Goal: Obtain resource: Download file/media

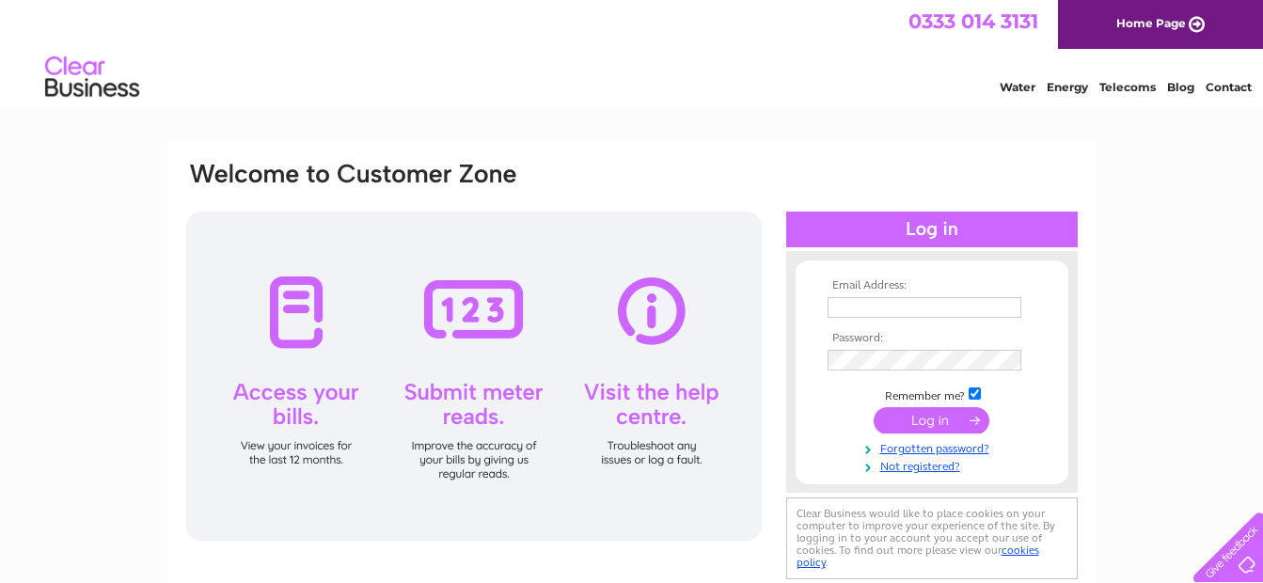
type input "[EMAIL_ADDRESS][DOMAIN_NAME]"
click at [926, 424] on input "submit" at bounding box center [932, 420] width 116 height 26
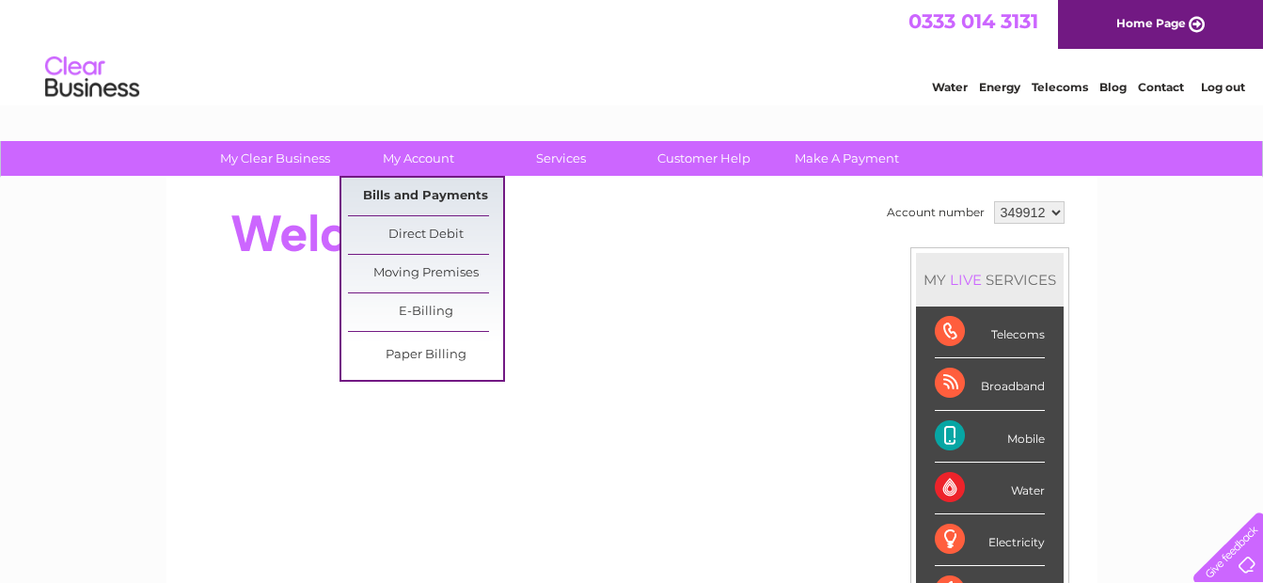
click at [437, 194] on link "Bills and Payments" at bounding box center [425, 197] width 155 height 38
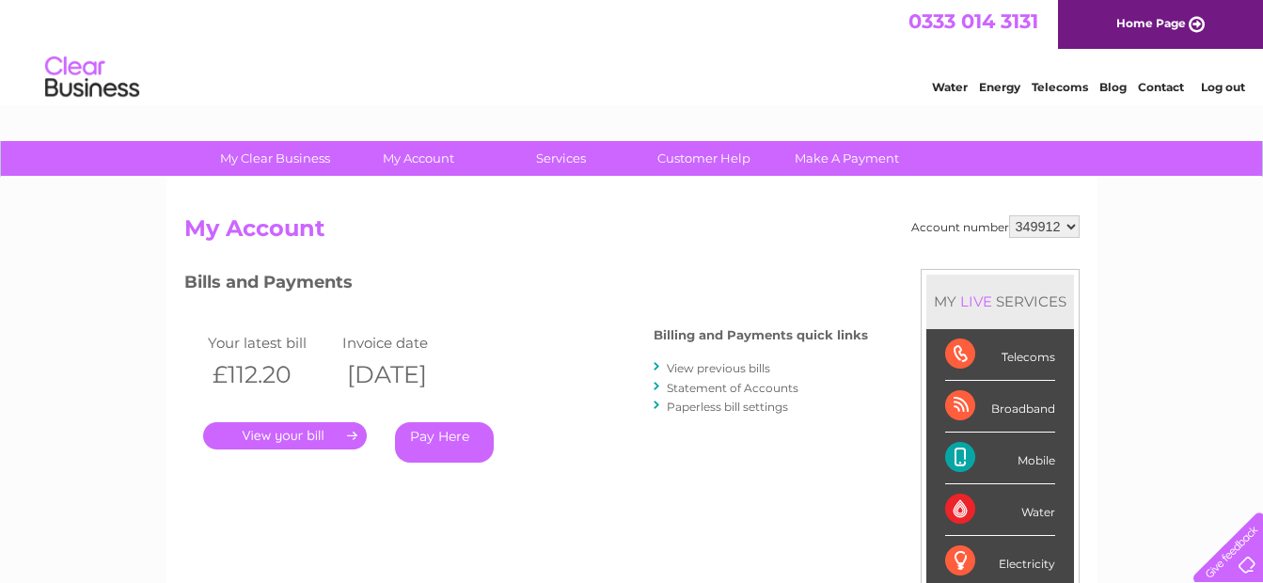
click at [314, 424] on link "." at bounding box center [285, 435] width 164 height 27
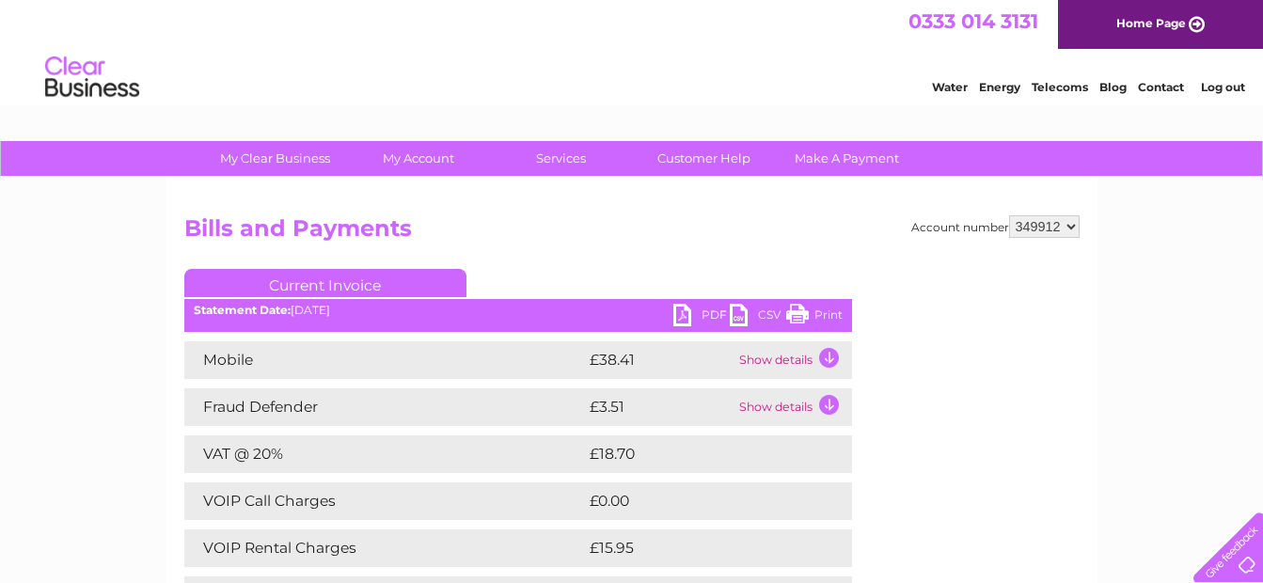
click at [692, 319] on link "PDF" at bounding box center [702, 317] width 56 height 27
click at [712, 314] on link "PDF" at bounding box center [702, 317] width 56 height 27
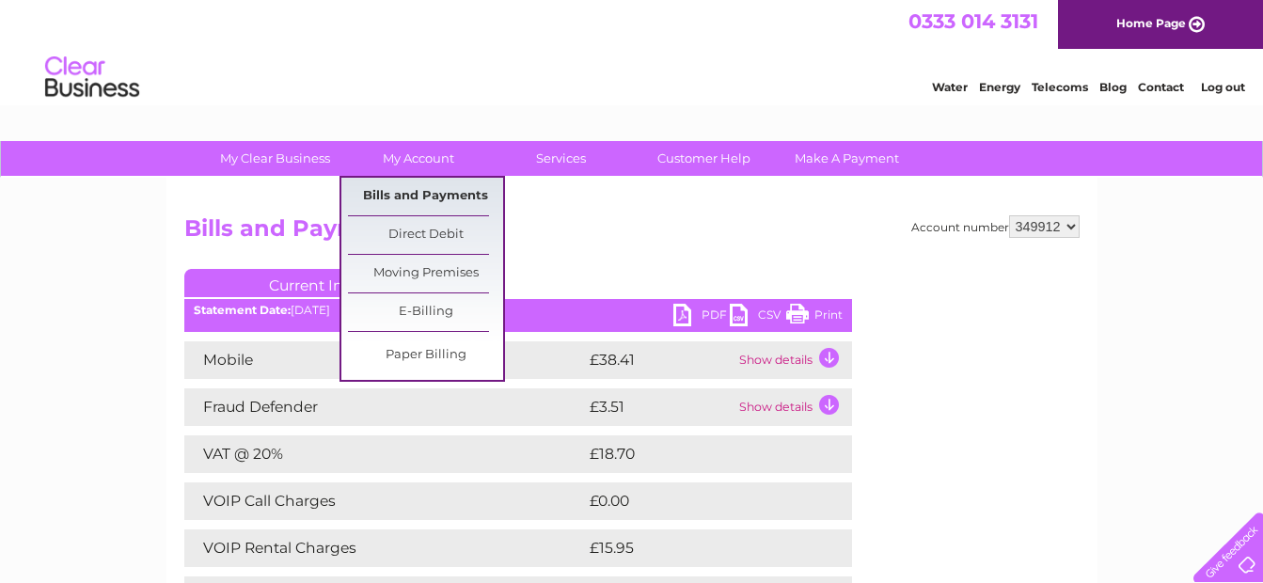
click at [407, 197] on link "Bills and Payments" at bounding box center [425, 197] width 155 height 38
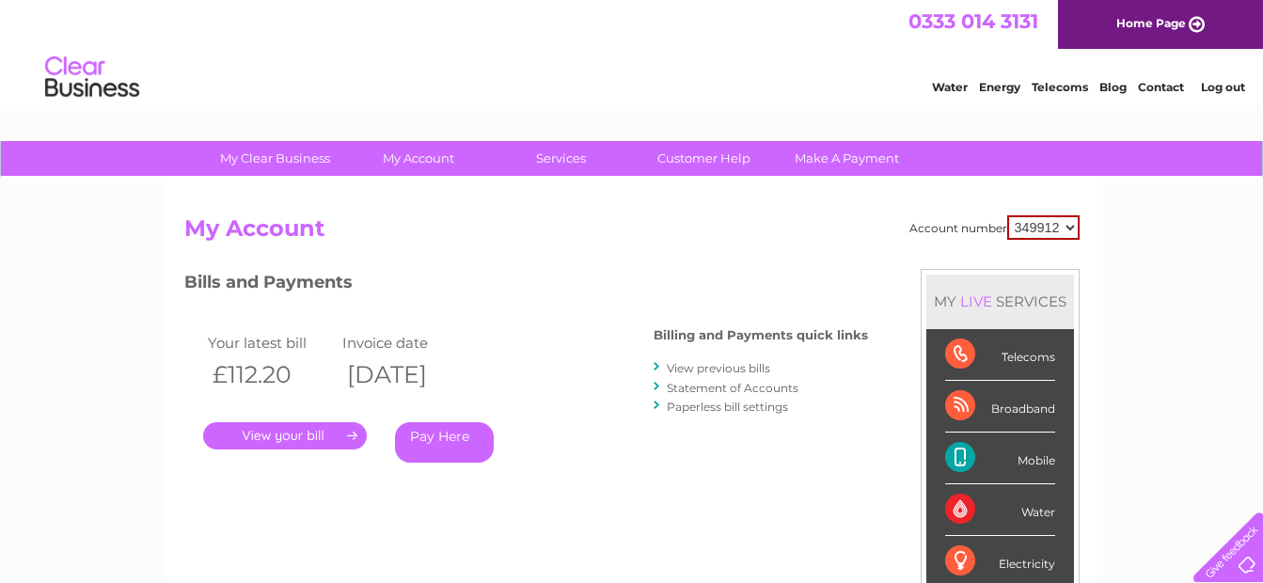
click at [312, 434] on link "." at bounding box center [285, 435] width 164 height 27
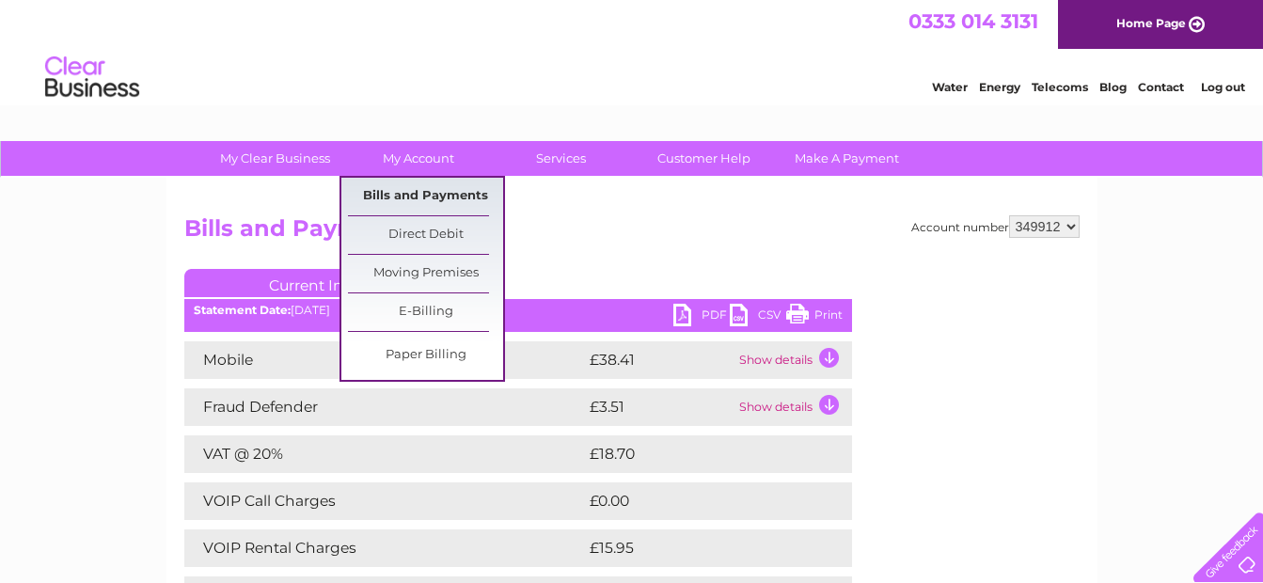
click at [436, 185] on link "Bills and Payments" at bounding box center [425, 197] width 155 height 38
click at [440, 197] on link "Bills and Payments" at bounding box center [425, 197] width 155 height 38
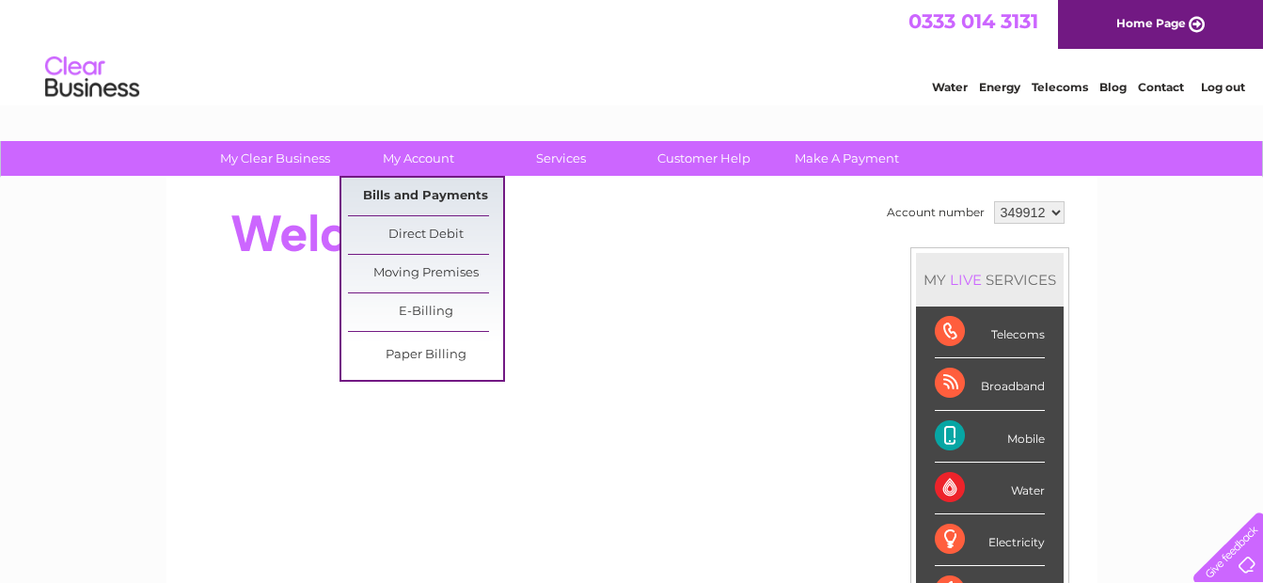
click at [410, 191] on link "Bills and Payments" at bounding box center [425, 197] width 155 height 38
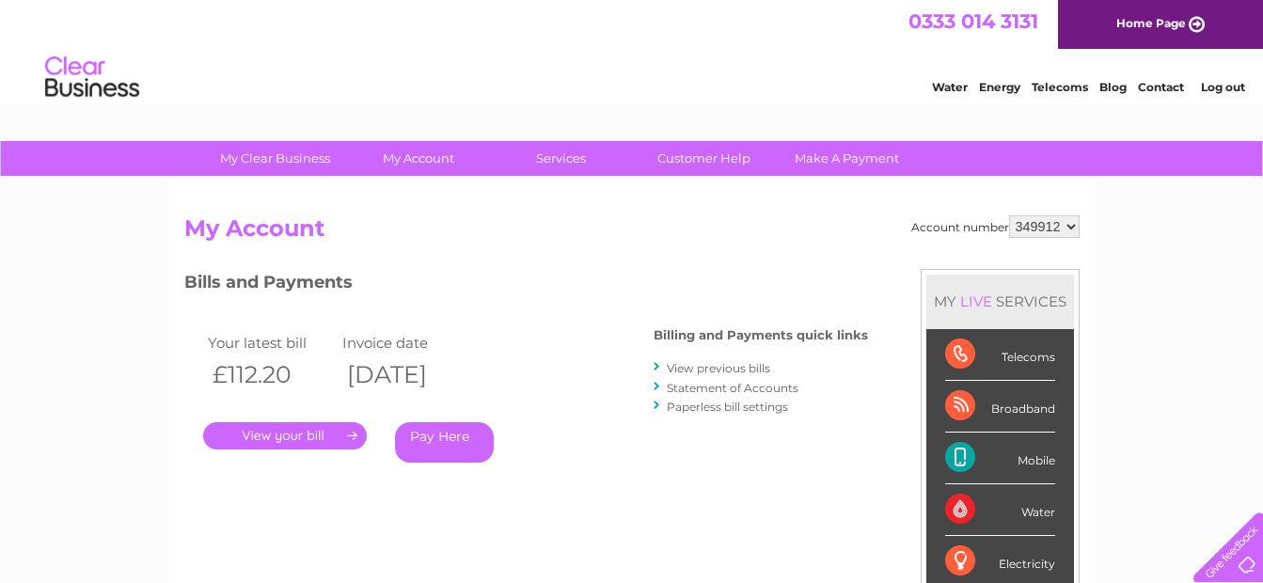
click at [311, 437] on link "." at bounding box center [285, 435] width 164 height 27
